Goal: Task Accomplishment & Management: Manage account settings

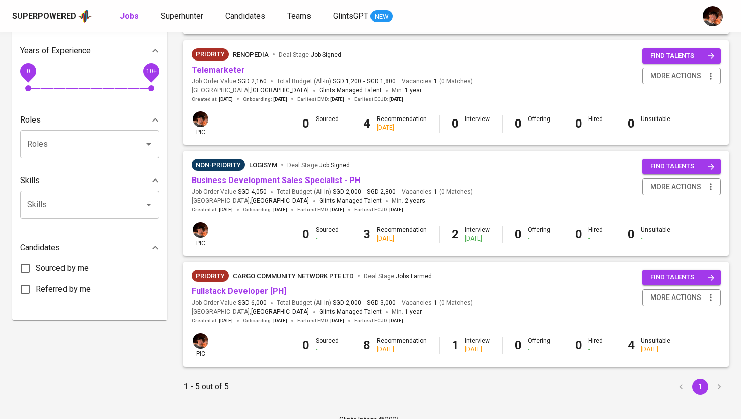
scroll to position [346, 0]
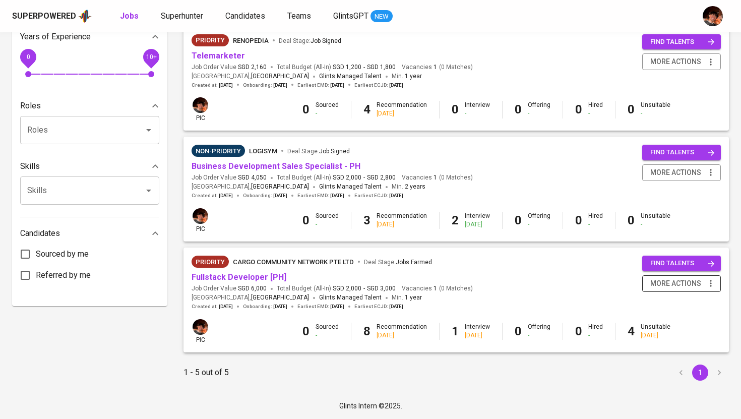
click at [702, 281] on span "more actions" at bounding box center [681, 283] width 69 height 13
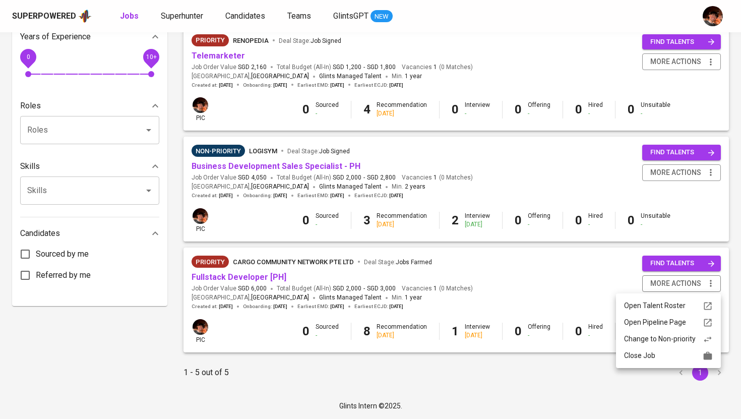
click at [262, 277] on div at bounding box center [370, 209] width 741 height 419
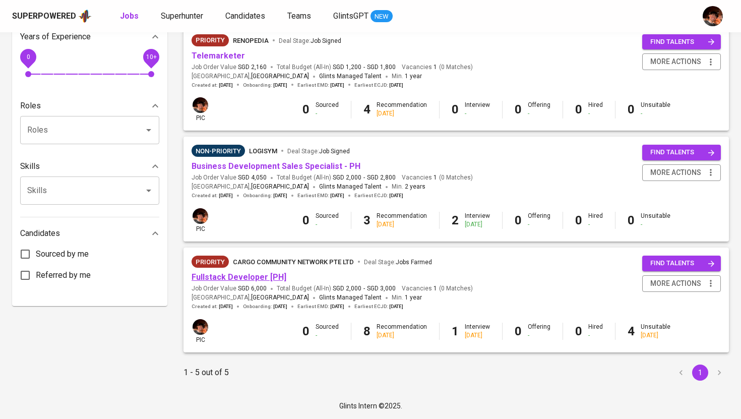
click at [241, 275] on link "Fullstack Developer [PH]" at bounding box center [238, 277] width 95 height 10
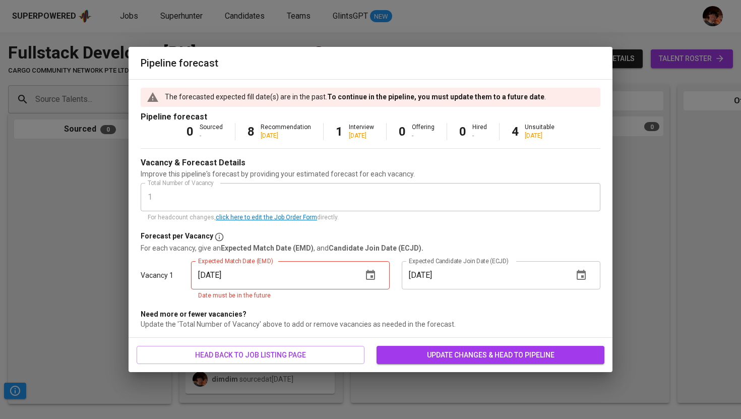
click at [417, 357] on span "update changes & head to pipeline" at bounding box center [490, 355] width 212 height 13
click at [313, 287] on input "[DATE]" at bounding box center [272, 275] width 163 height 28
click at [374, 273] on icon "button" at bounding box center [370, 275] width 9 height 10
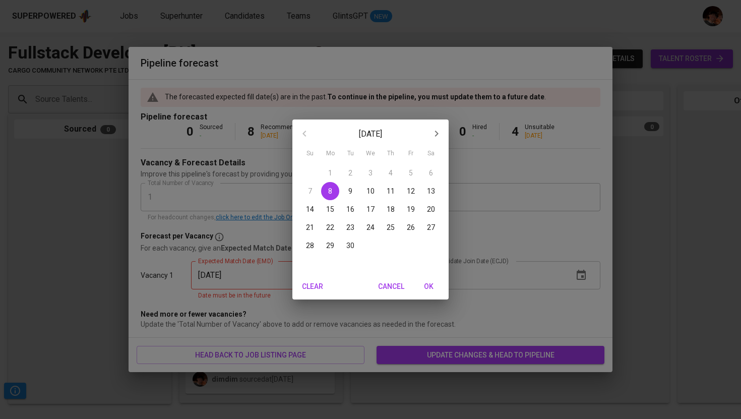
click at [329, 189] on p "8" at bounding box center [330, 191] width 4 height 10
type input "[DATE]"
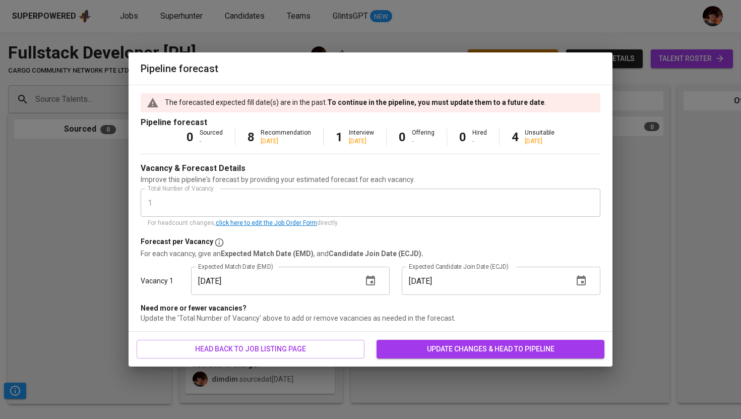
click at [423, 340] on button "update changes & head to pipeline" at bounding box center [490, 349] width 228 height 19
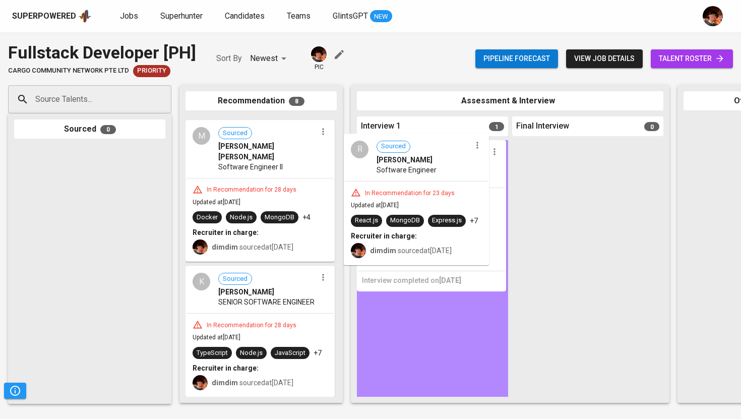
drag, startPoint x: 216, startPoint y: 151, endPoint x: 380, endPoint y: 169, distance: 164.8
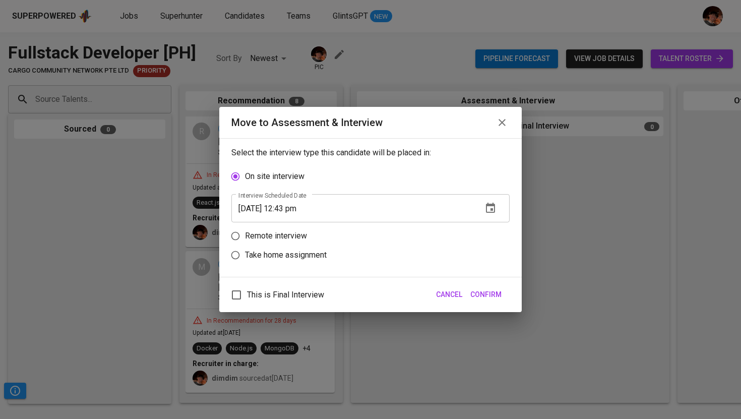
scroll to position [132, 0]
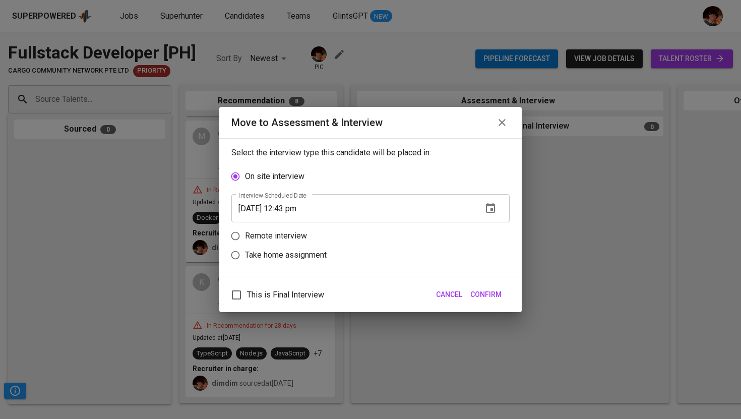
click at [293, 233] on p "Remote interview" at bounding box center [276, 236] width 62 height 12
click at [245, 233] on input "Remote interview" at bounding box center [235, 235] width 19 height 19
radio input "true"
click at [292, 229] on input "[DATE] 12:43 pm" at bounding box center [352, 227] width 243 height 28
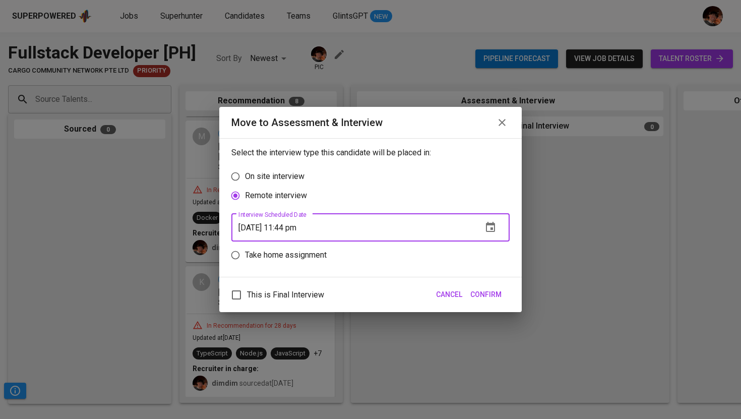
type input "[DATE] 11:44 pm"
click at [484, 298] on span "Confirm" at bounding box center [485, 294] width 31 height 13
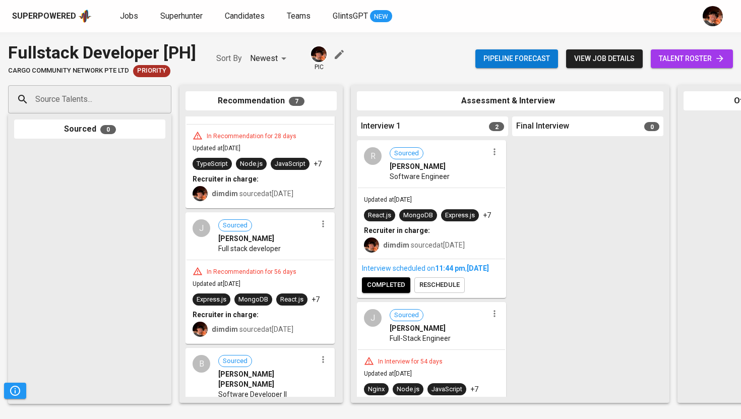
scroll to position [0, 0]
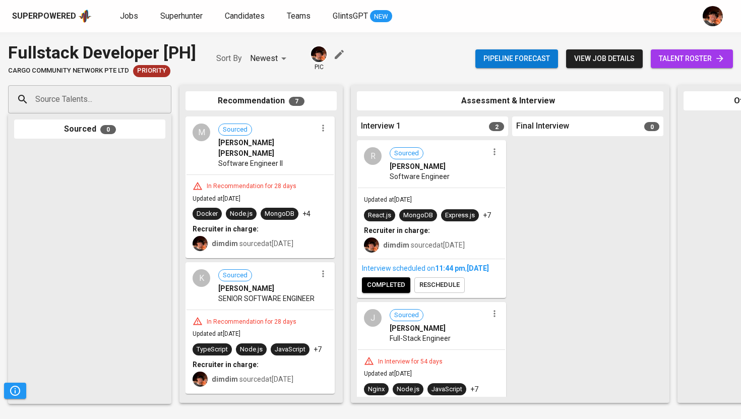
click at [321, 133] on icon "button" at bounding box center [323, 128] width 10 height 10
click at [328, 178] on span "Move to unsuitable" at bounding box center [346, 176] width 53 height 9
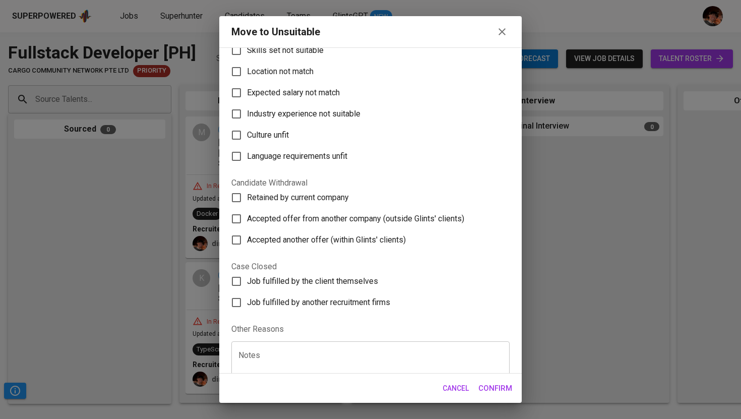
scroll to position [99, 0]
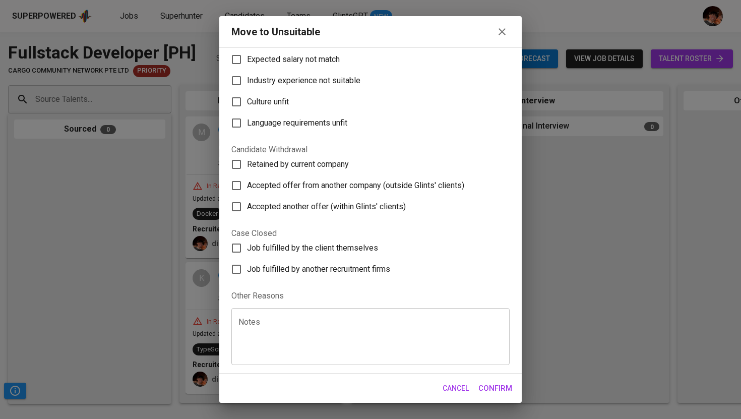
click at [307, 249] on span "Job fulfilled by the client themselves" at bounding box center [312, 248] width 131 height 12
click at [247, 249] on input "Job fulfilled by the client themselves" at bounding box center [236, 247] width 21 height 21
checkbox input "true"
click at [486, 391] on span "Confirm" at bounding box center [495, 387] width 34 height 13
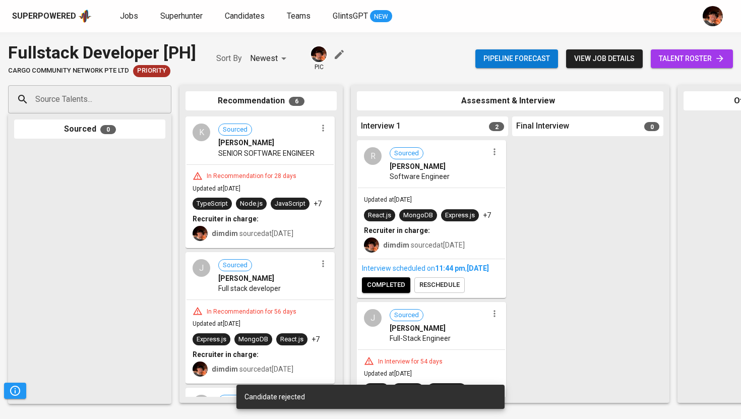
click at [312, 127] on span "Sourced [PERSON_NAME]" at bounding box center [267, 135] width 98 height 24
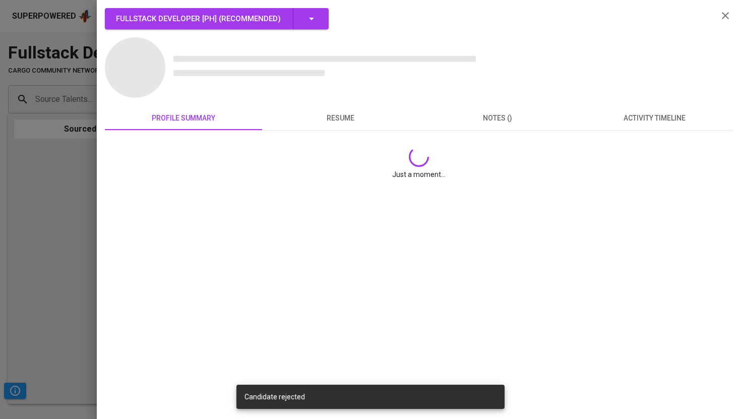
click at [316, 130] on button "resume" at bounding box center [340, 118] width 157 height 24
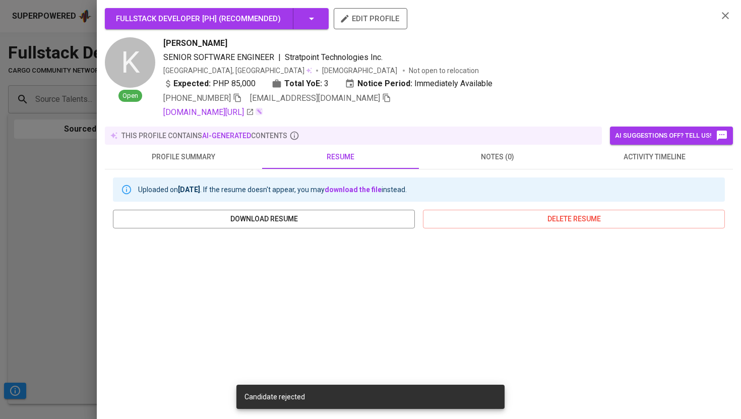
click at [59, 172] on div at bounding box center [370, 209] width 741 height 419
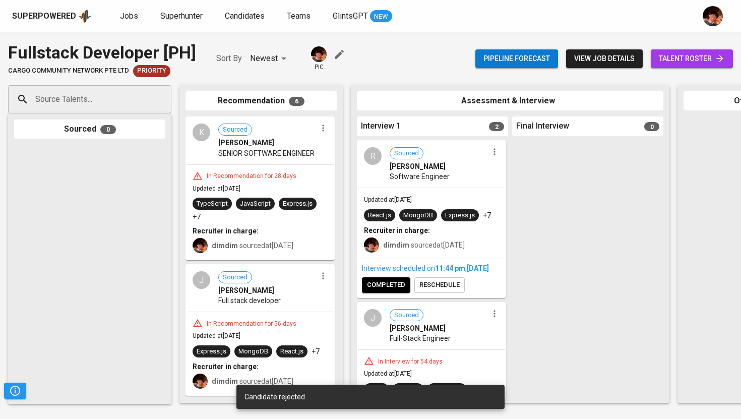
click at [318, 133] on icon "button" at bounding box center [323, 128] width 10 height 10
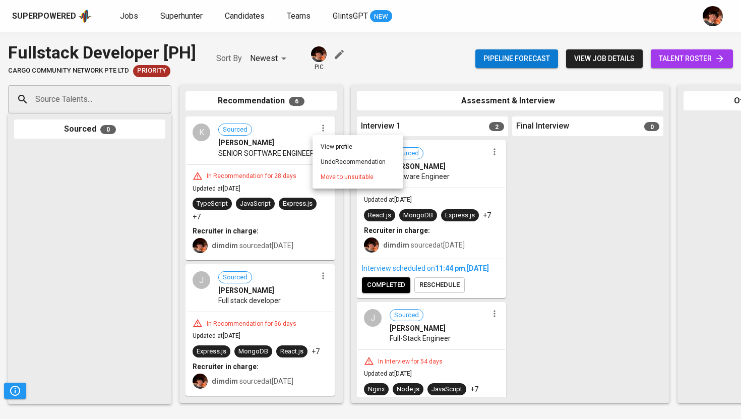
click at [335, 176] on span "Move to unsuitable" at bounding box center [346, 176] width 53 height 9
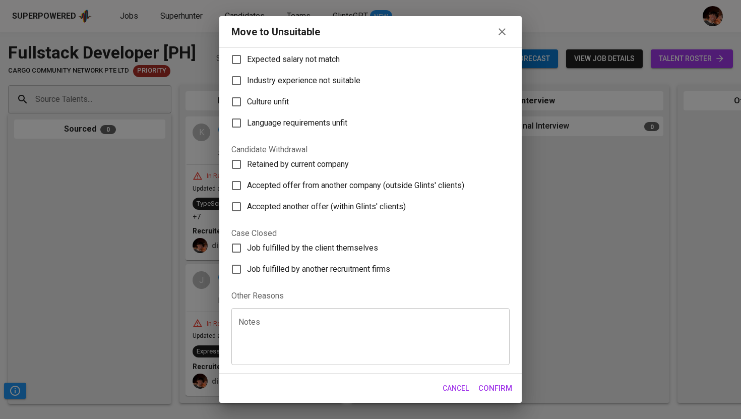
click at [330, 247] on span "Job fulfilled by the client themselves" at bounding box center [312, 248] width 131 height 12
click at [247, 247] on input "Job fulfilled by the client themselves" at bounding box center [236, 247] width 21 height 21
checkbox input "true"
click at [501, 388] on span "Confirm" at bounding box center [495, 387] width 34 height 13
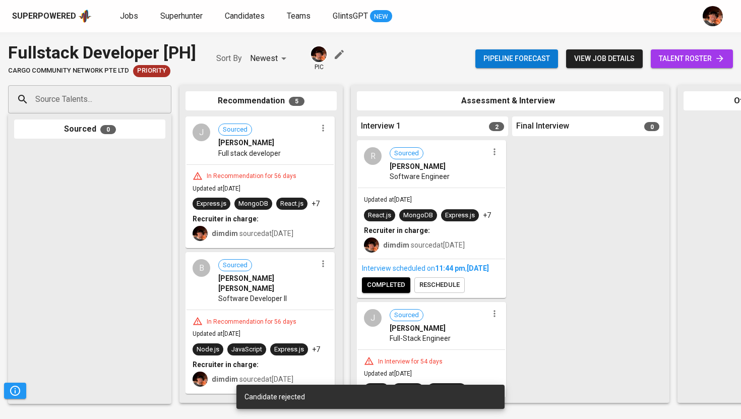
click at [322, 133] on icon "button" at bounding box center [323, 128] width 10 height 10
click at [333, 177] on span "Move to unsuitable" at bounding box center [346, 176] width 53 height 9
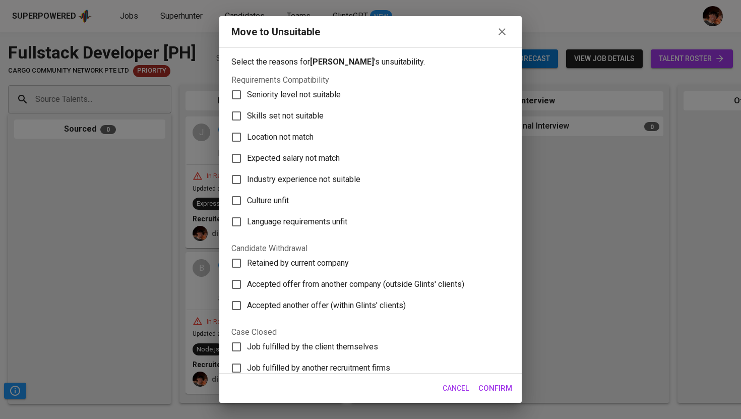
click at [308, 350] on span "Job fulfilled by the client themselves" at bounding box center [312, 347] width 131 height 12
click at [247, 350] on input "Job fulfilled by the client themselves" at bounding box center [236, 346] width 21 height 21
checkbox input "true"
click at [492, 389] on span "Confirm" at bounding box center [495, 387] width 34 height 13
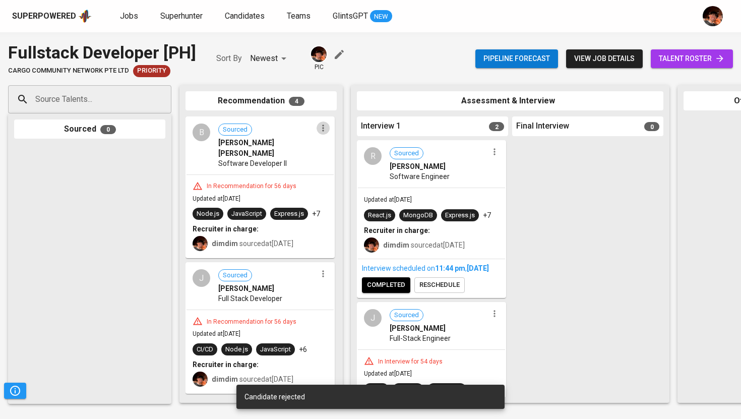
click at [319, 126] on icon "button" at bounding box center [323, 128] width 10 height 10
click at [347, 177] on span "Move to unsuitable" at bounding box center [346, 176] width 53 height 9
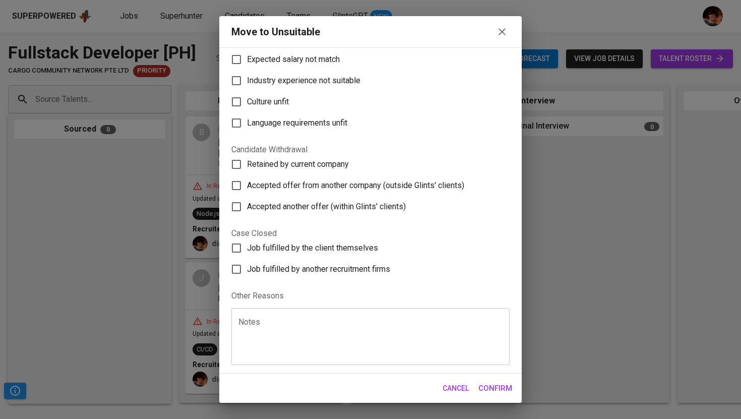
click at [341, 250] on span "Job fulfilled by the client themselves" at bounding box center [312, 248] width 131 height 12
click at [247, 250] on input "Job fulfilled by the client themselves" at bounding box center [236, 247] width 21 height 21
checkbox input "true"
click at [495, 391] on span "Confirm" at bounding box center [495, 387] width 34 height 13
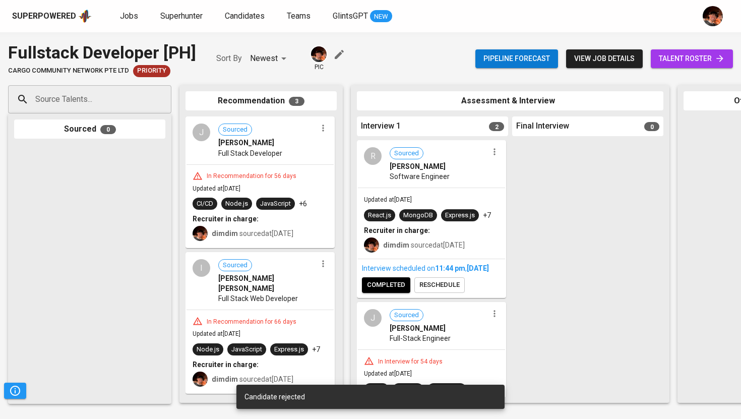
click at [317, 139] on div "J Sourced [PERSON_NAME] Pagal Full Stack Developer" at bounding box center [259, 140] width 147 height 46
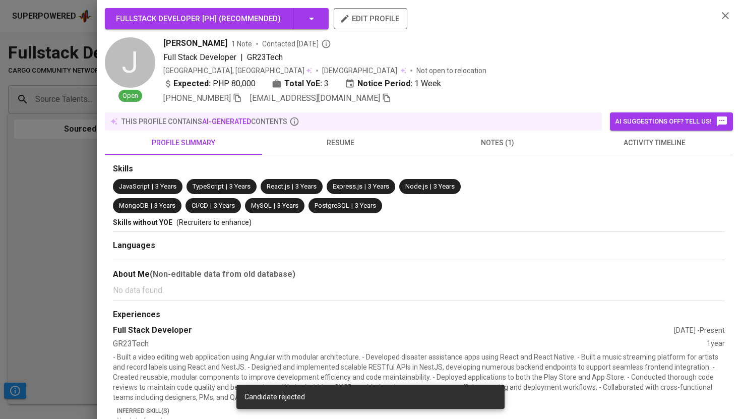
click at [87, 186] on div at bounding box center [370, 209] width 741 height 419
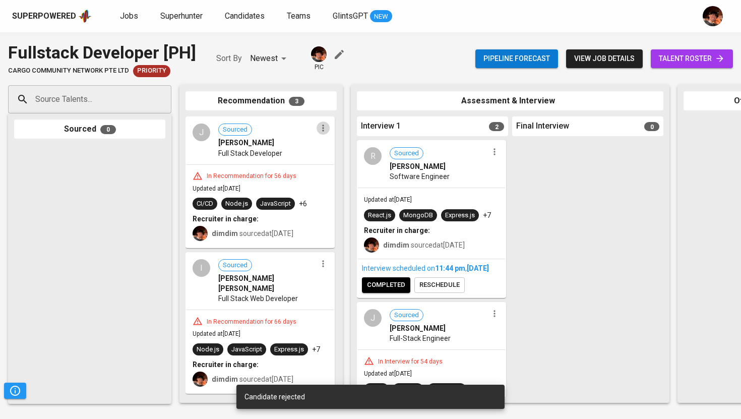
click at [321, 130] on icon "button" at bounding box center [323, 128] width 10 height 10
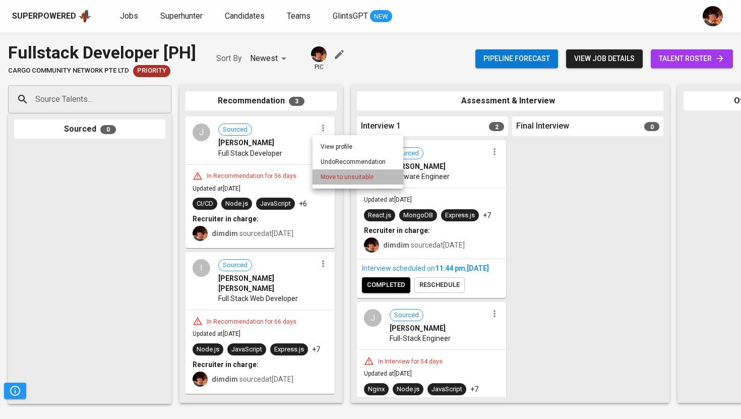
click at [339, 176] on span "Move to unsuitable" at bounding box center [346, 176] width 53 height 9
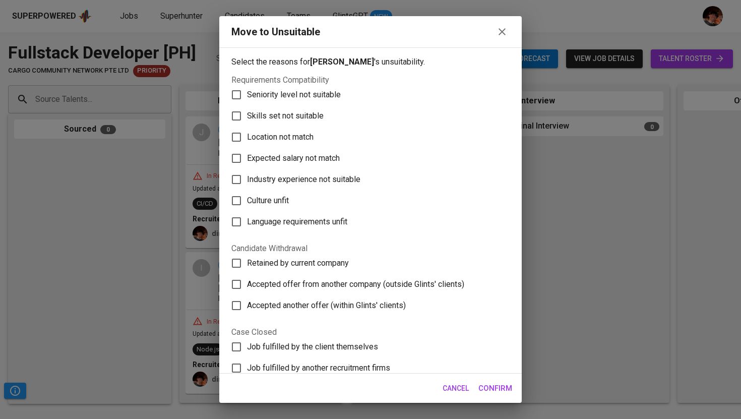
click at [343, 348] on span "Job fulfilled by the client themselves" at bounding box center [312, 347] width 131 height 12
click at [247, 348] on input "Job fulfilled by the client themselves" at bounding box center [236, 346] width 21 height 21
checkbox input "true"
click at [494, 393] on span "Confirm" at bounding box center [495, 387] width 34 height 13
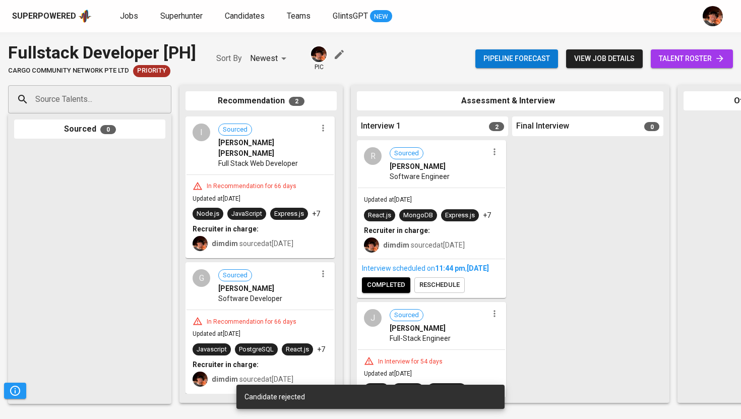
click at [321, 133] on button "button" at bounding box center [322, 127] width 13 height 13
click at [343, 180] on span "Move to unsuitable" at bounding box center [351, 176] width 53 height 9
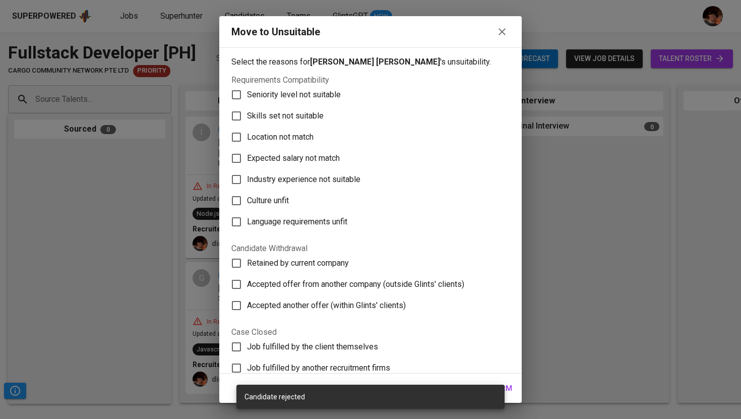
click at [360, 349] on span "Job fulfilled by the client themselves" at bounding box center [312, 347] width 131 height 12
click at [247, 349] on input "Job fulfilled by the client themselves" at bounding box center [236, 346] width 21 height 21
checkbox input "true"
click at [507, 388] on span "Confirm" at bounding box center [495, 387] width 34 height 13
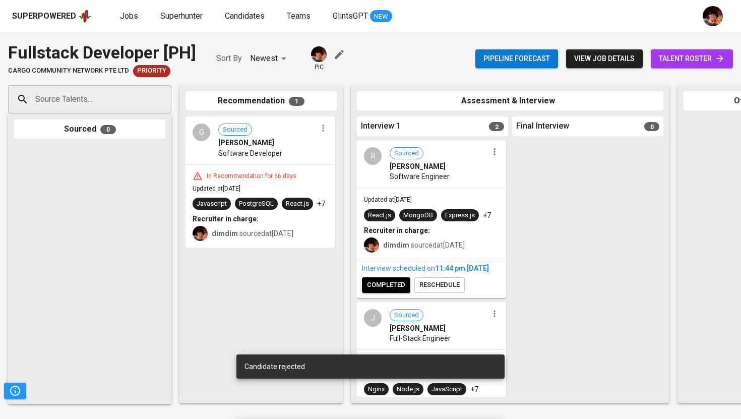
click at [326, 128] on icon "button" at bounding box center [323, 128] width 10 height 10
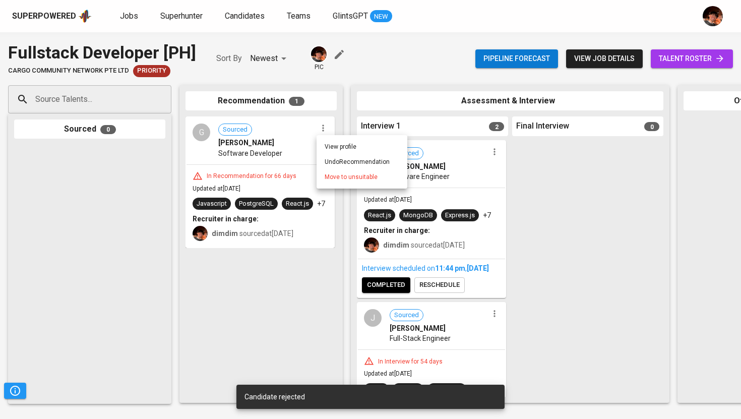
click at [347, 178] on span "Move to unsuitable" at bounding box center [351, 176] width 53 height 9
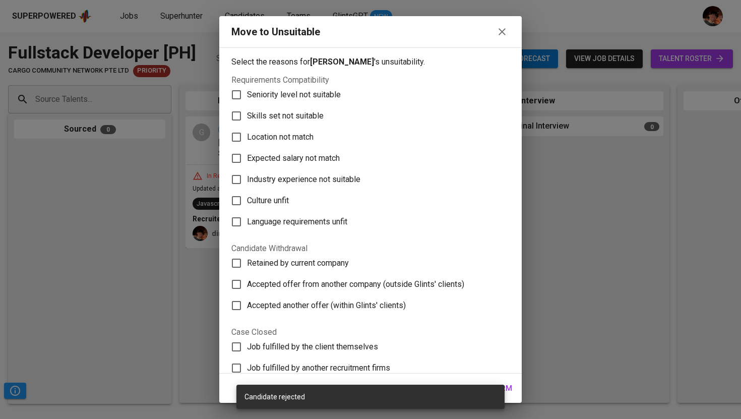
click at [371, 349] on span "Job fulfilled by the client themselves" at bounding box center [312, 347] width 131 height 12
click at [247, 349] on input "Job fulfilled by the client themselves" at bounding box center [236, 346] width 21 height 21
checkbox input "true"
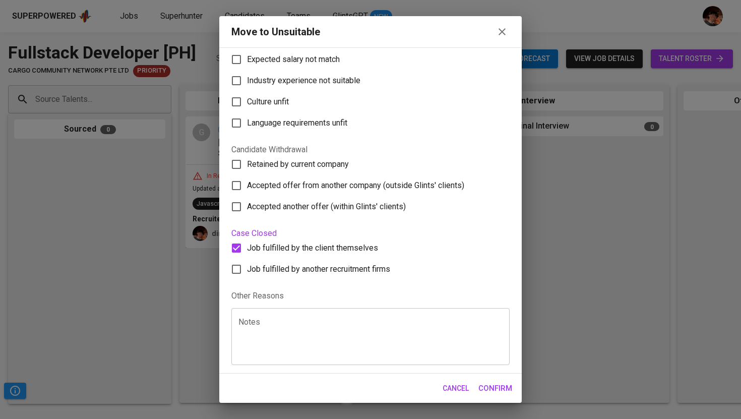
click at [477, 387] on button "Confirm" at bounding box center [495, 387] width 45 height 21
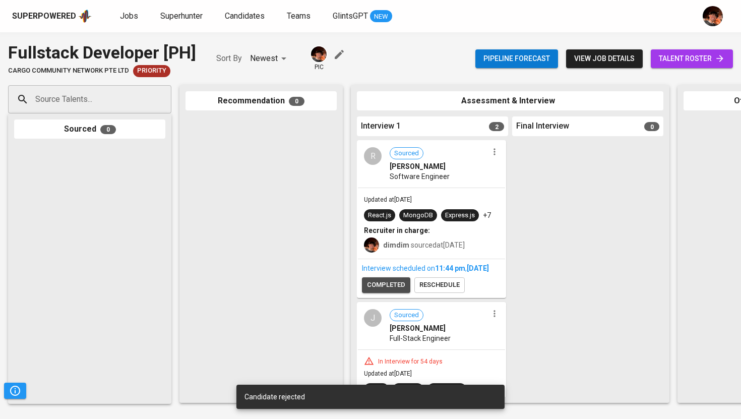
click at [398, 291] on span "completed" at bounding box center [386, 285] width 38 height 12
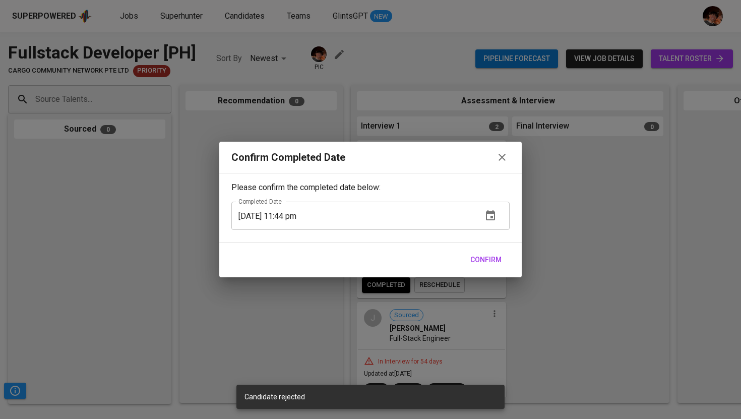
click at [496, 275] on div "Confirm" at bounding box center [370, 259] width 302 height 35
click at [486, 264] on span "Confirm" at bounding box center [485, 259] width 31 height 13
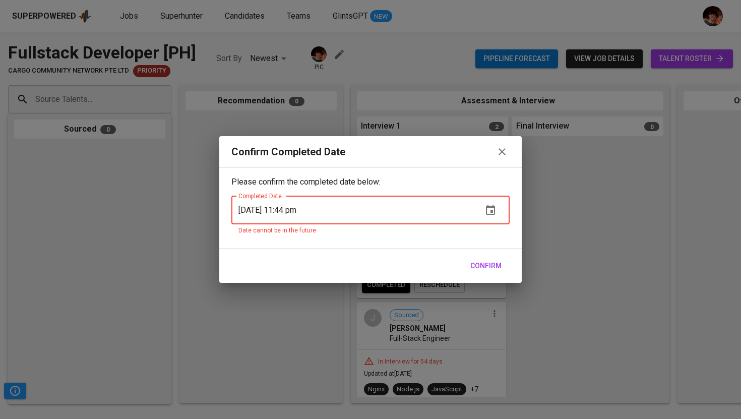
click at [489, 214] on icon "button" at bounding box center [490, 210] width 9 height 10
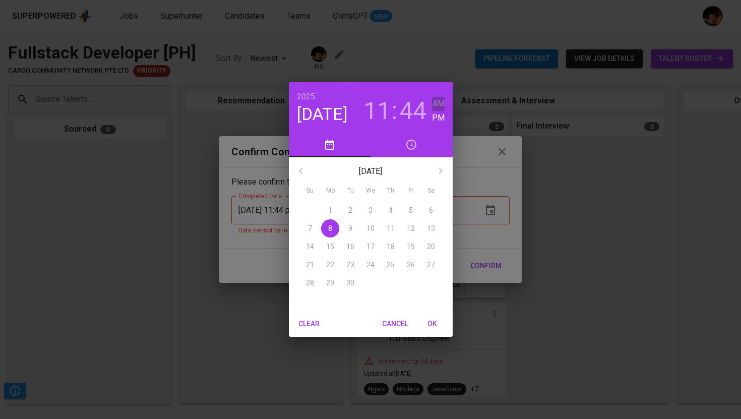
click at [437, 105] on h6 "AM" at bounding box center [438, 104] width 12 height 14
click at [418, 110] on h3 "44" at bounding box center [412, 111] width 27 height 28
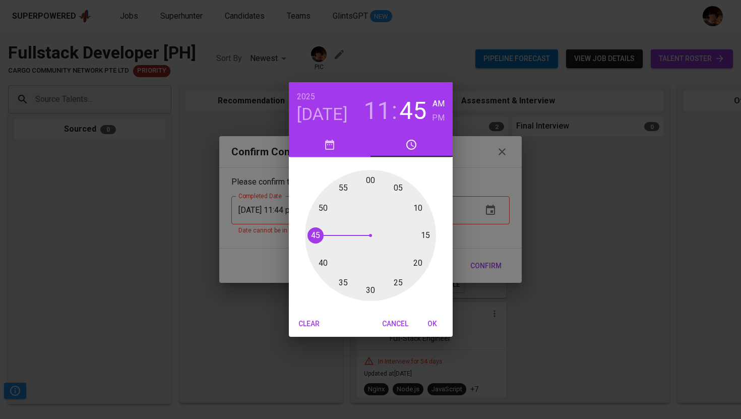
click at [316, 235] on div at bounding box center [370, 235] width 131 height 131
type input "[DATE] 11:45 am"
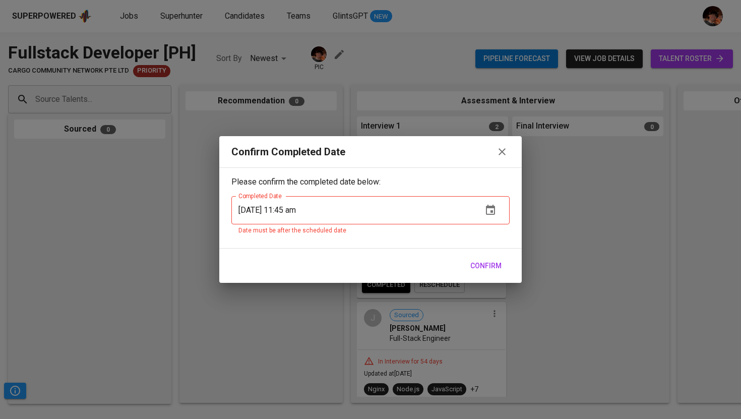
click at [483, 266] on span "Confirm" at bounding box center [485, 266] width 31 height 13
click at [563, 185] on div "Confirm Completed Date Please confirm the completed date below: Completed Date …" at bounding box center [370, 209] width 741 height 419
click at [504, 146] on icon "button" at bounding box center [502, 152] width 12 height 12
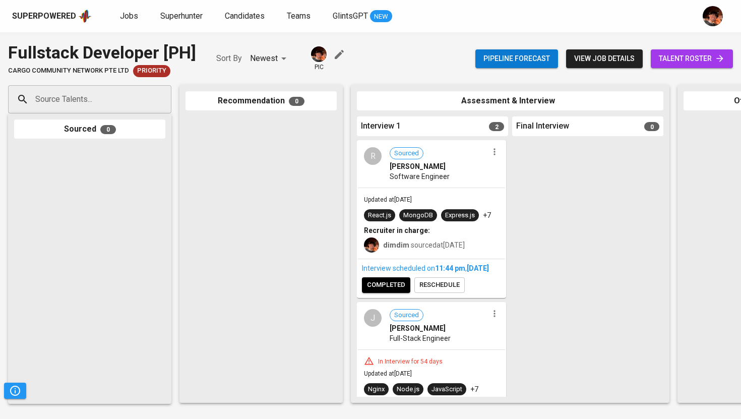
click at [442, 297] on div "Interview scheduled on 11:44 PM [DATE] completed reschedule" at bounding box center [431, 278] width 147 height 38
click at [448, 291] on span "reschedule" at bounding box center [439, 285] width 40 height 12
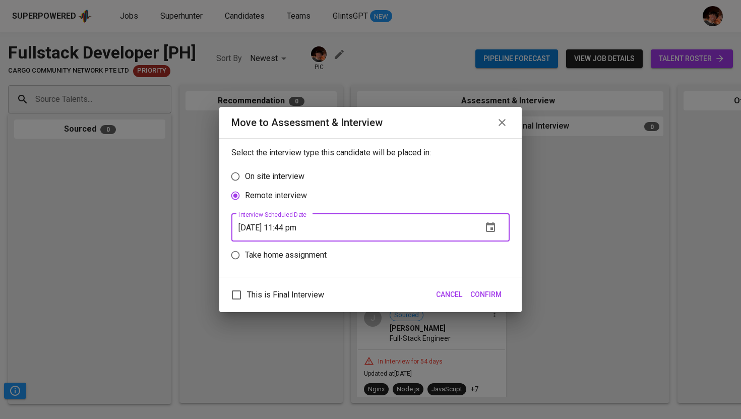
click at [302, 228] on input "[DATE] 11:44 pm" at bounding box center [352, 227] width 243 height 28
type input "[DATE] 11:46 am"
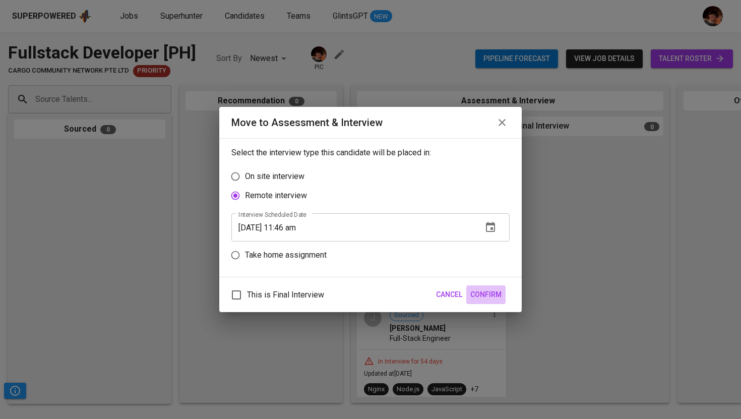
click at [495, 294] on span "Confirm" at bounding box center [485, 294] width 31 height 13
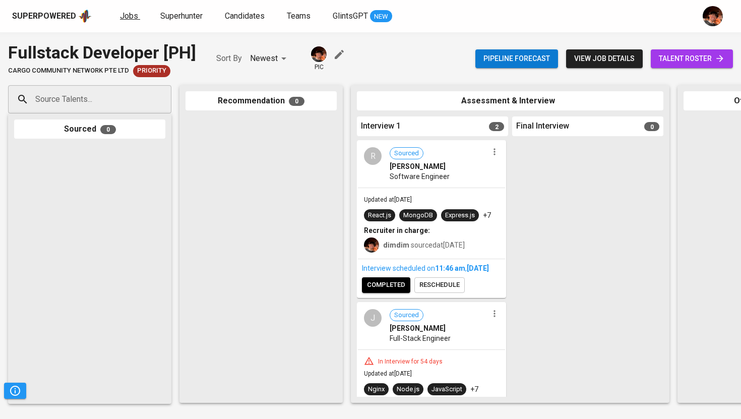
click at [130, 19] on span "Jobs" at bounding box center [129, 16] width 18 height 10
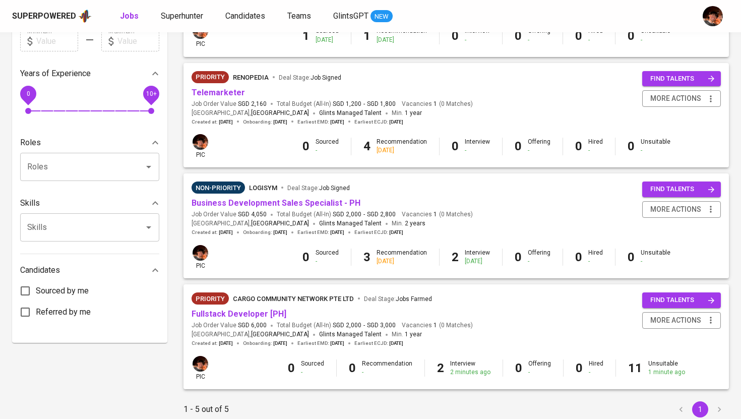
scroll to position [310, 0]
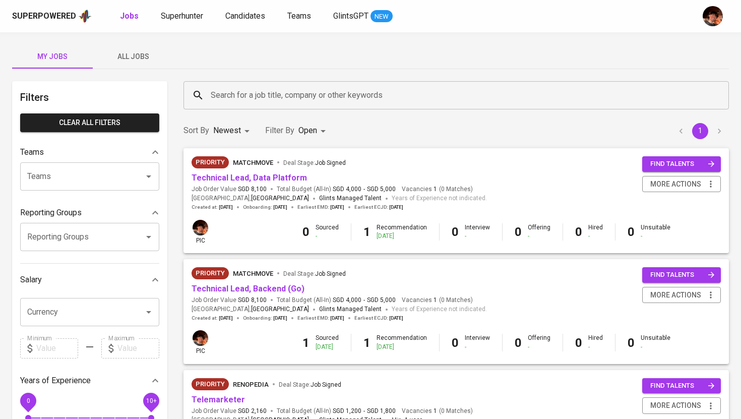
scroll to position [310, 0]
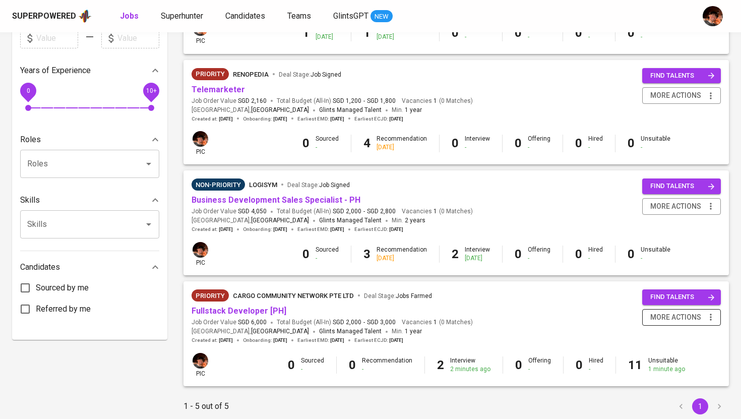
click at [690, 317] on span "more actions" at bounding box center [675, 317] width 51 height 13
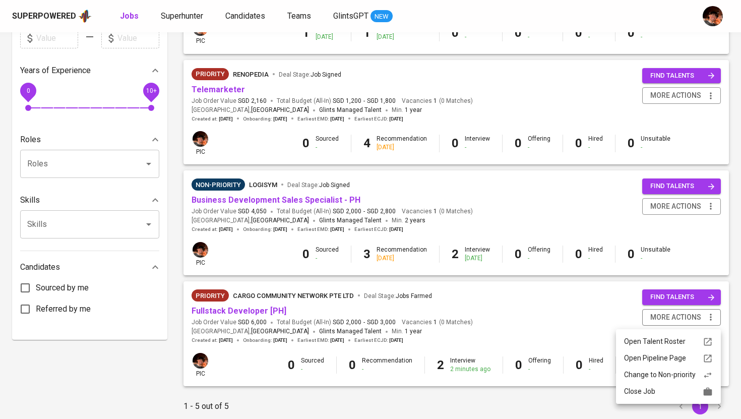
click at [642, 396] on div "Close Job" at bounding box center [668, 391] width 89 height 11
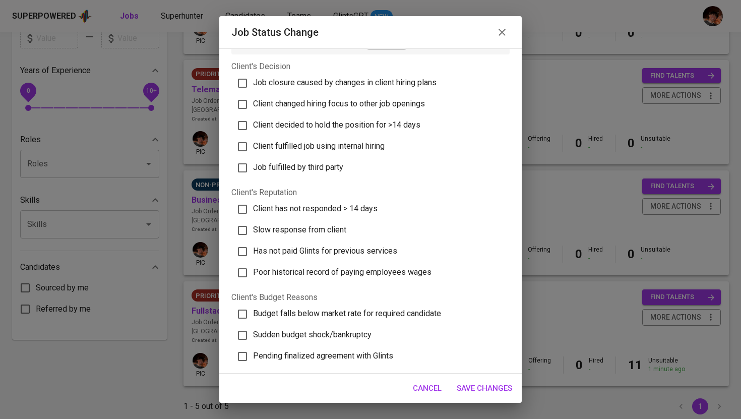
scroll to position [28, 0]
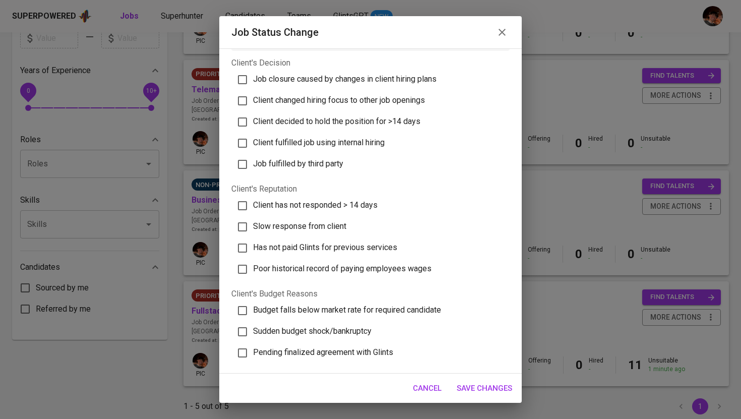
click at [504, 34] on icon "button" at bounding box center [501, 32] width 7 height 7
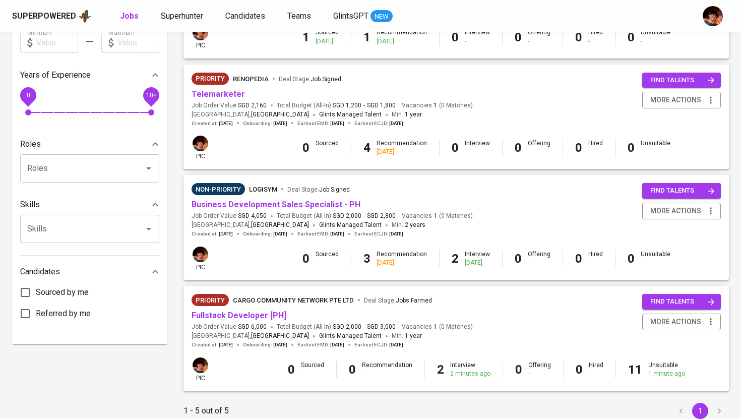
scroll to position [346, 0]
